Goal: Browse casually

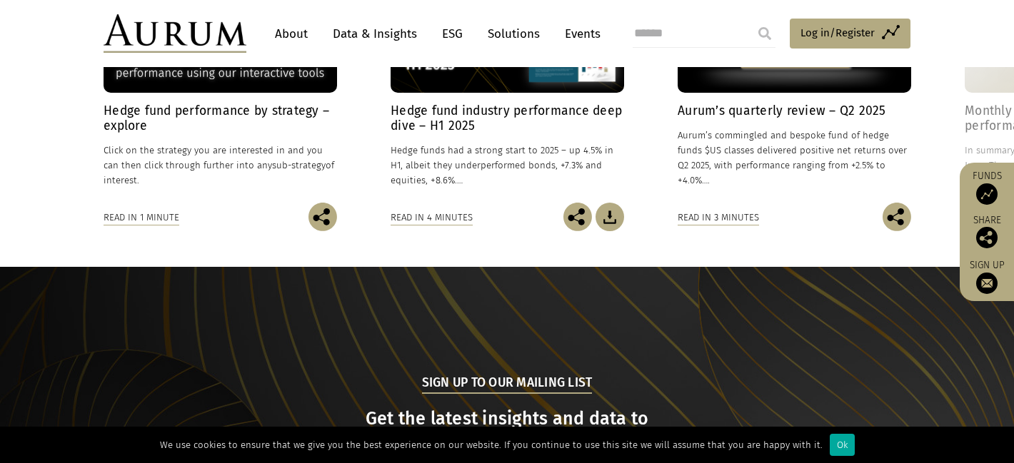
scroll to position [1535, 0]
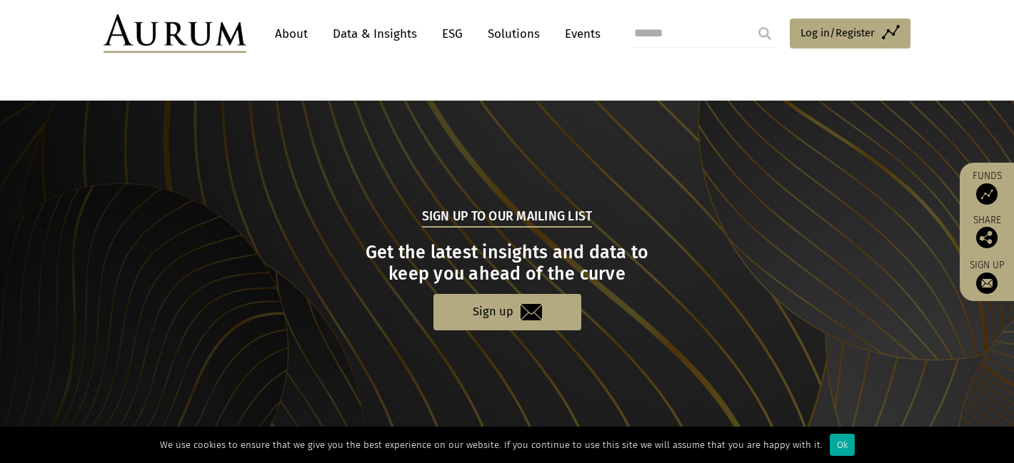
scroll to position [1535, 0]
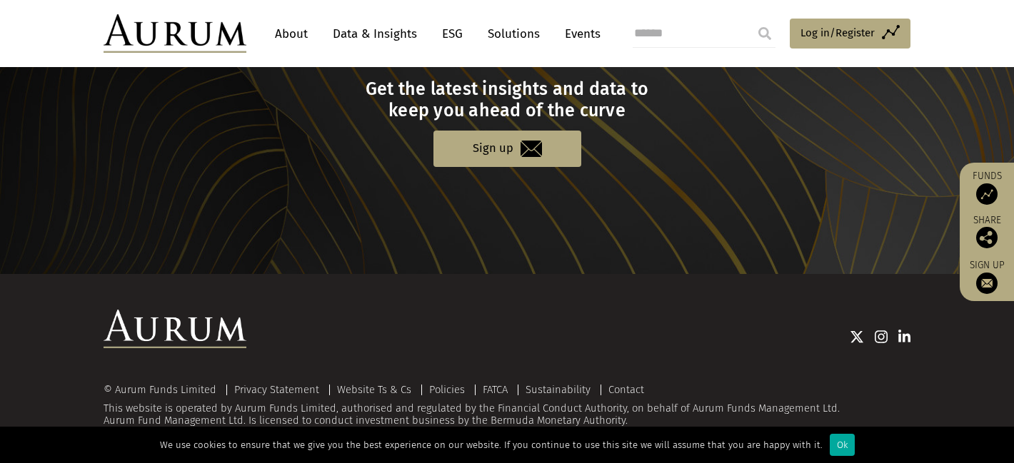
drag, startPoint x: 831, startPoint y: 408, endPoint x: 690, endPoint y: 411, distance: 140.7
click at [690, 410] on div "© Aurum Funds Limited Privacy Statement Website Ts & Cs Policies FATCA Sustaina…" at bounding box center [507, 406] width 807 height 44
copy div "Aurum Funds Management Ltd"
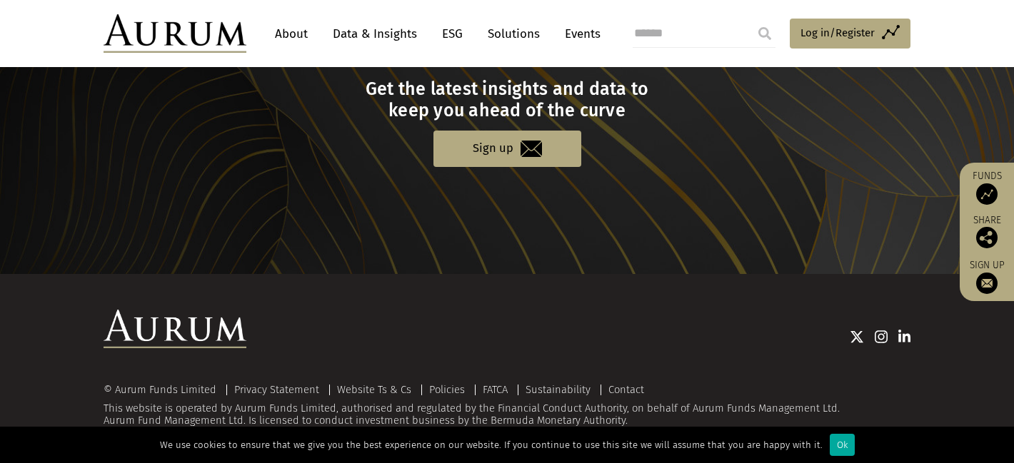
copy div "Aurum Funds Management Ltd"
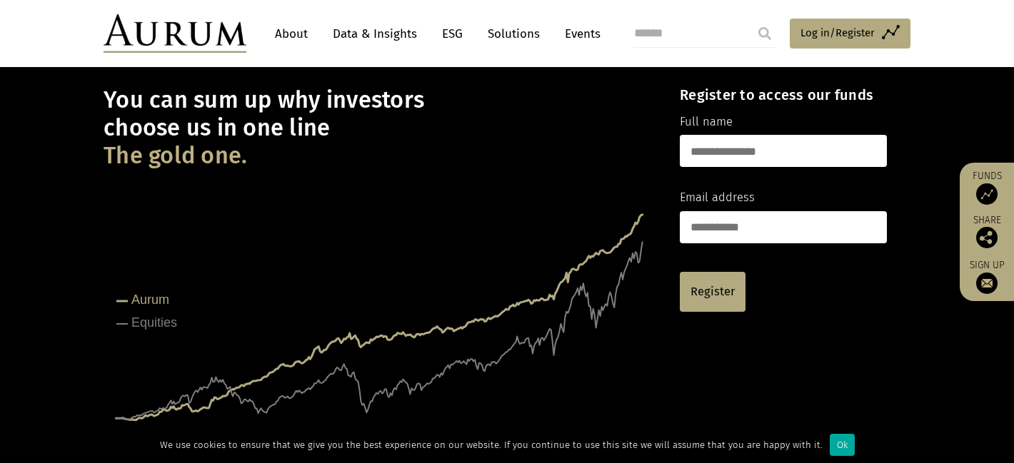
scroll to position [69, 0]
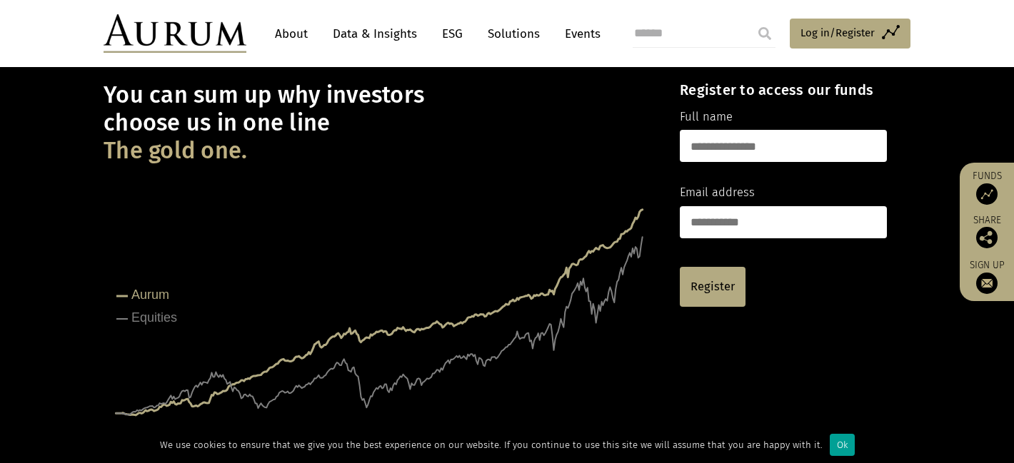
click at [832, 448] on div "Ok" at bounding box center [842, 445] width 25 height 22
